Goal: Communication & Community: Answer question/provide support

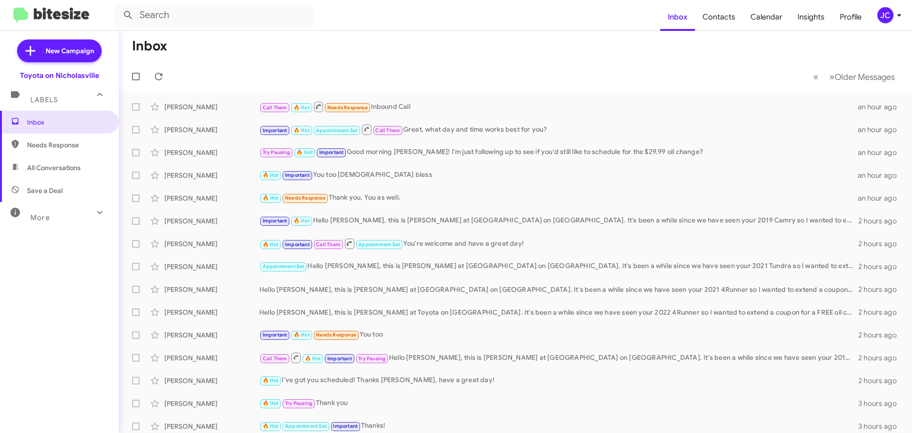
drag, startPoint x: 66, startPoint y: 117, endPoint x: 69, endPoint y: 91, distance: 26.8
click at [66, 117] on span "Inbox" at bounding box center [67, 122] width 81 height 10
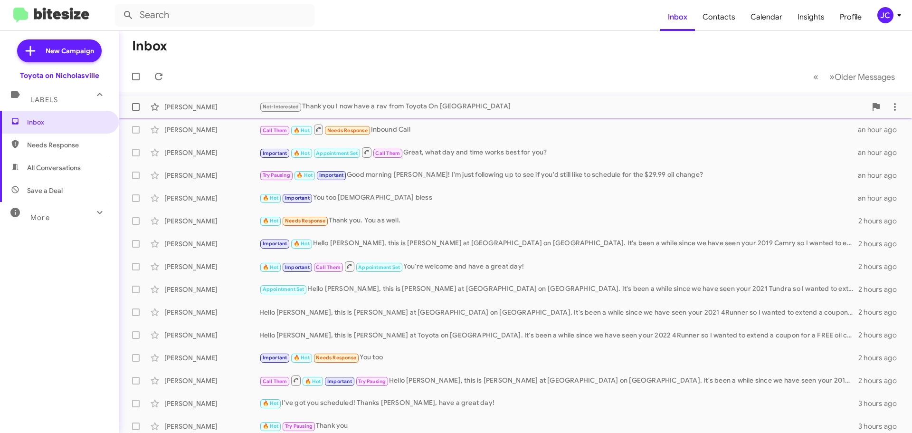
click at [209, 102] on div "[PERSON_NAME]" at bounding box center [211, 107] width 95 height 10
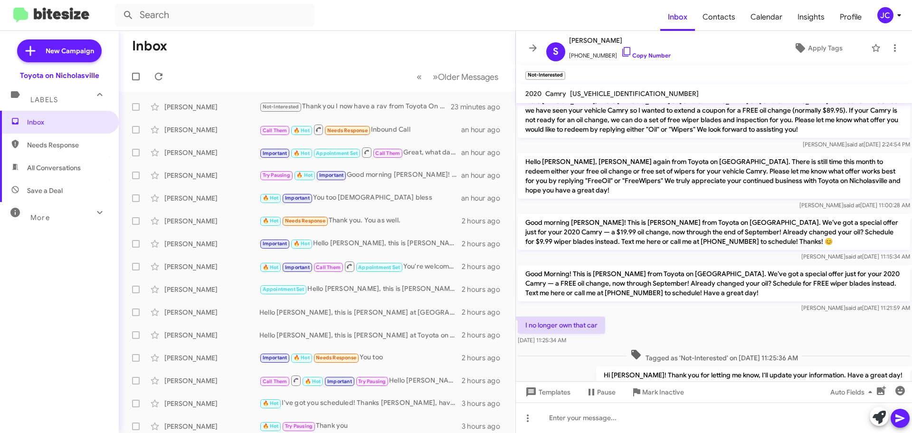
scroll to position [1340, 0]
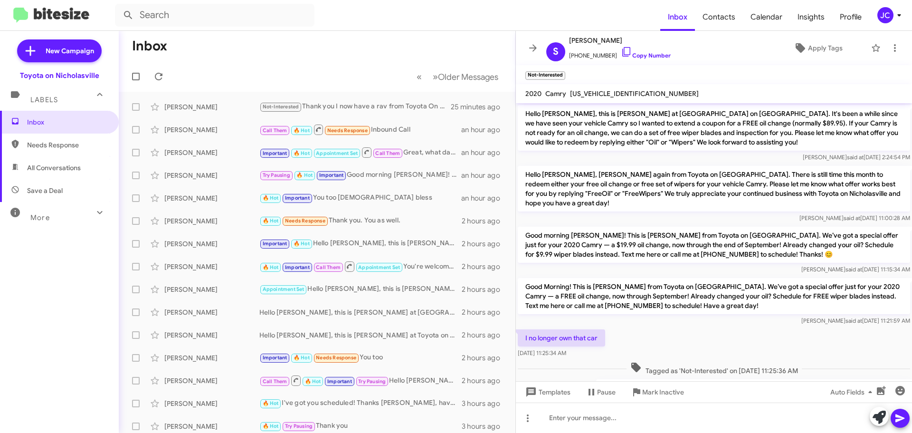
click at [54, 191] on span "Save a Deal" at bounding box center [45, 191] width 36 height 10
type input "in:not-interested"
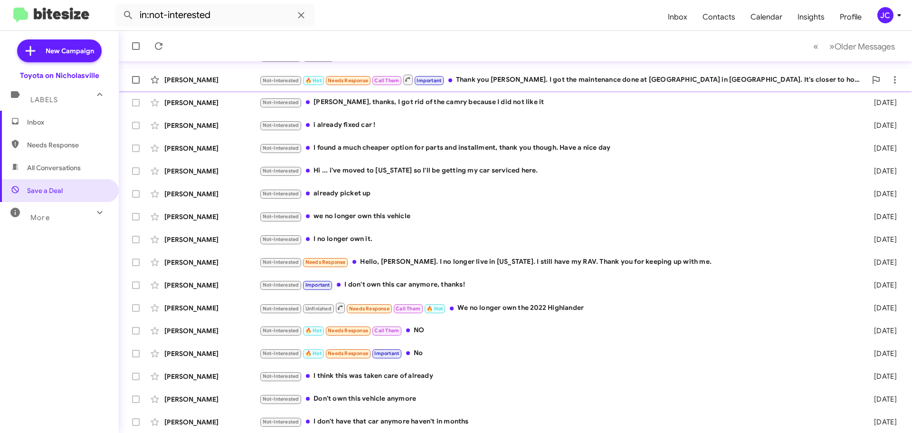
scroll to position [119, 0]
click at [75, 115] on span "Inbox" at bounding box center [59, 122] width 119 height 23
